Goal: Find specific page/section: Find specific page/section

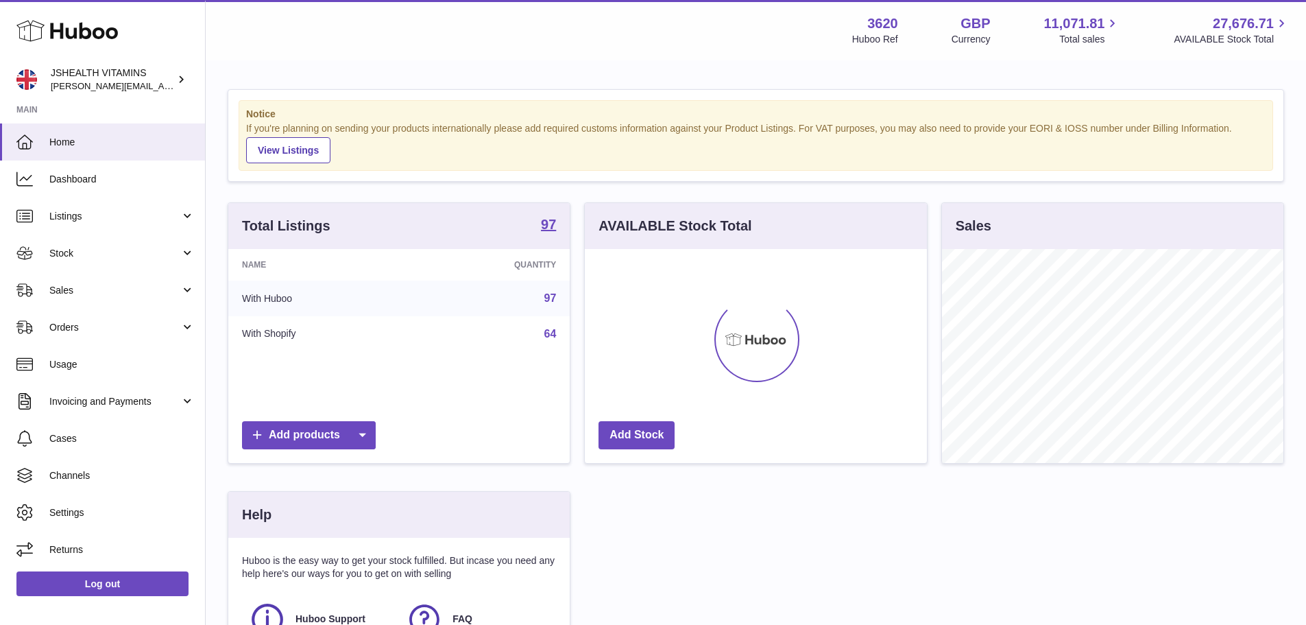
scroll to position [214, 342]
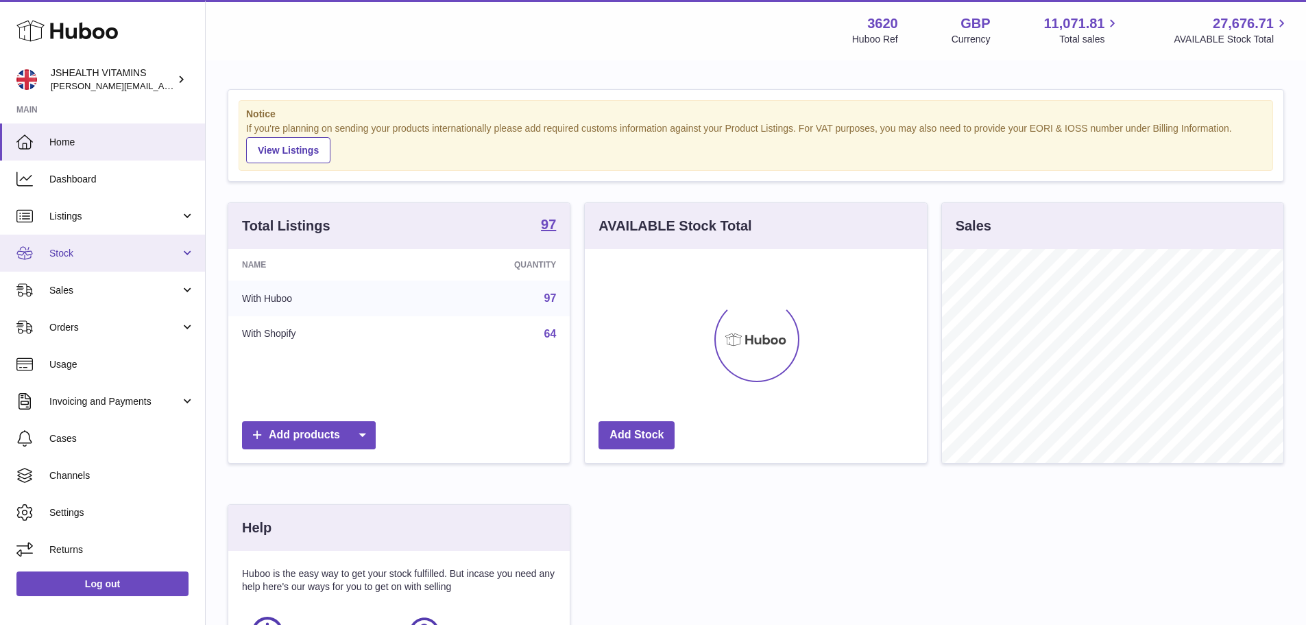
click at [109, 258] on span "Stock" at bounding box center [114, 253] width 131 height 13
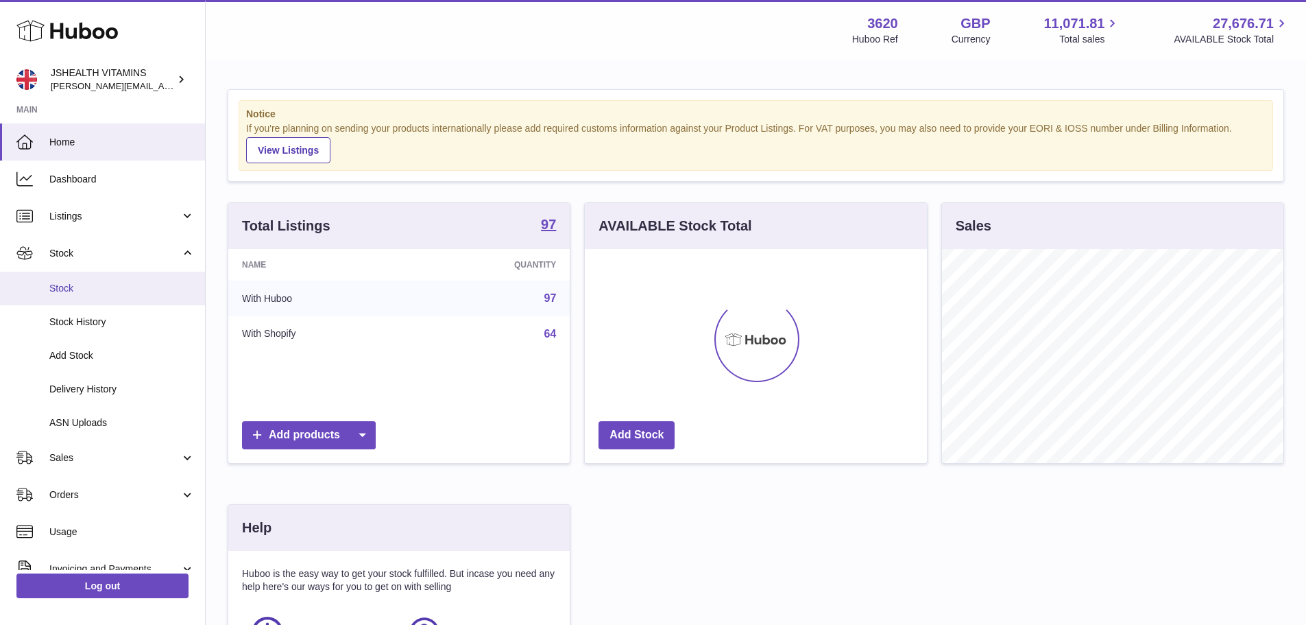
click at [87, 286] on span "Stock" at bounding box center [121, 288] width 145 height 13
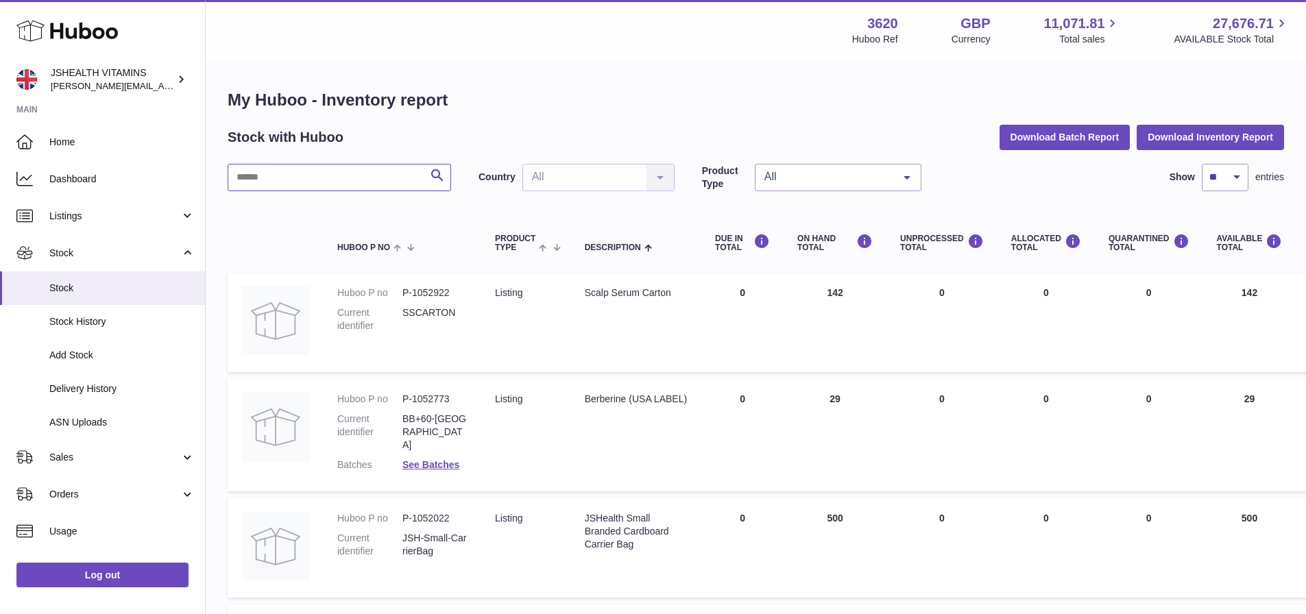
click at [363, 180] on input "text" at bounding box center [340, 177] width 224 height 27
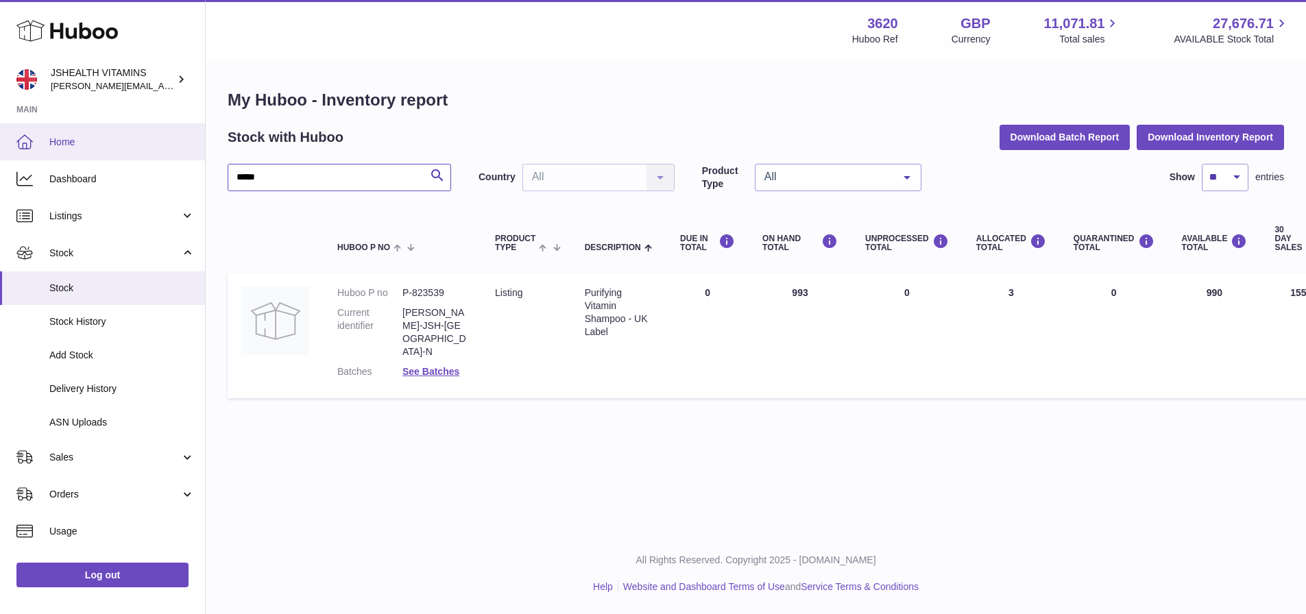
drag, startPoint x: 313, startPoint y: 182, endPoint x: 0, endPoint y: 143, distance: 315.8
click at [0, 143] on div "Huboo JSHEALTH VITAMINS francesca@jshealthvitamins.com Main Home Dashboard List…" at bounding box center [653, 307] width 1306 height 614
type input "*********"
